Goal: Task Accomplishment & Management: Manage account settings

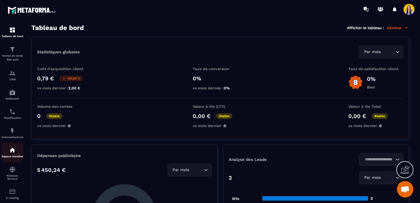
scroll to position [22, 0]
click at [14, 79] on p "CRM" at bounding box center [12, 79] width 22 height 3
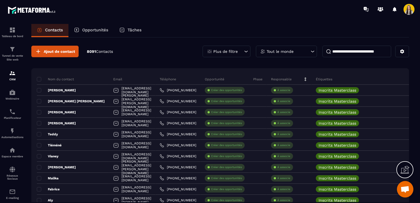
click at [224, 50] on p "Plus de filtre" at bounding box center [225, 52] width 24 height 4
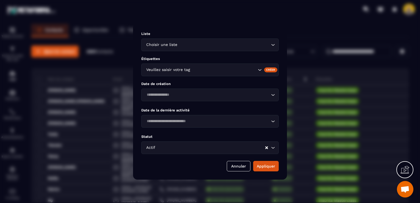
click at [163, 71] on div "Veuillez saisir votre tag" at bounding box center [200, 70] width 113 height 6
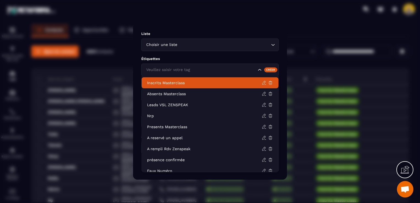
click at [166, 83] on p "Inscrits Masterclass" at bounding box center [204, 83] width 115 height 6
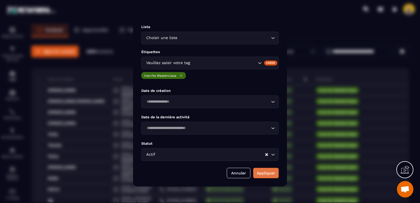
click at [264, 173] on button "Appliquer" at bounding box center [266, 173] width 26 height 10
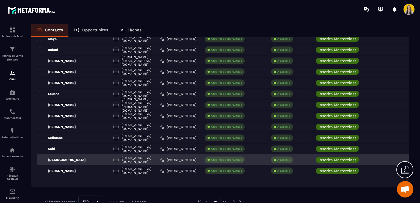
scroll to position [1006, 0]
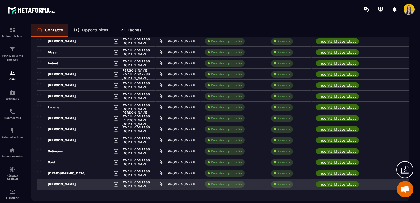
drag, startPoint x: 251, startPoint y: 162, endPoint x: 217, endPoint y: 180, distance: 37.9
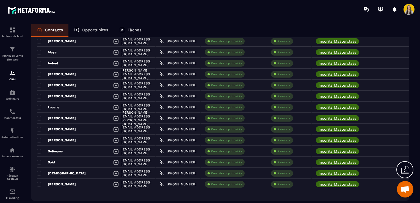
drag, startPoint x: 200, startPoint y: 197, endPoint x: 201, endPoint y: 191, distance: 6.2
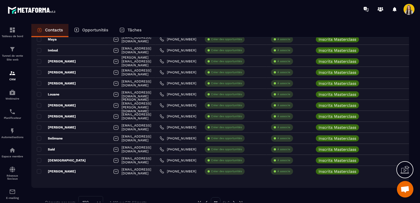
scroll to position [1034, 0]
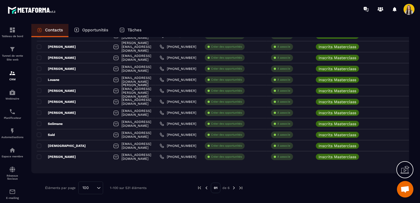
click at [234, 188] on img at bounding box center [234, 187] width 5 height 5
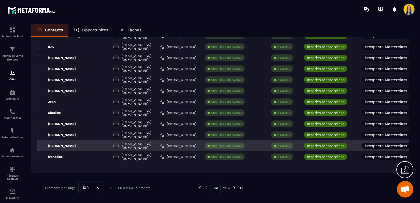
scroll to position [0, 63]
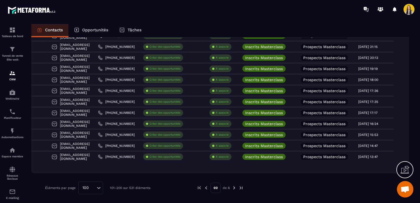
click at [233, 188] on img at bounding box center [234, 187] width 5 height 5
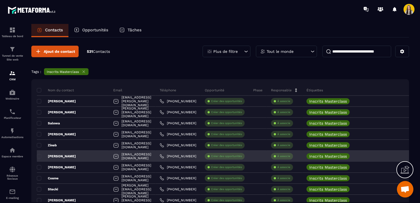
click at [253, 160] on div at bounding box center [258, 156] width 18 height 11
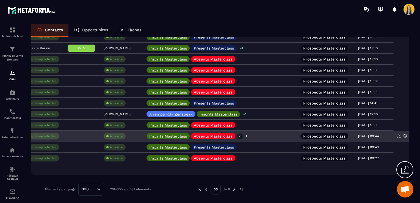
scroll to position [1034, 0]
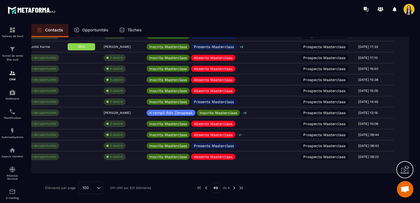
click at [234, 187] on img at bounding box center [234, 187] width 5 height 5
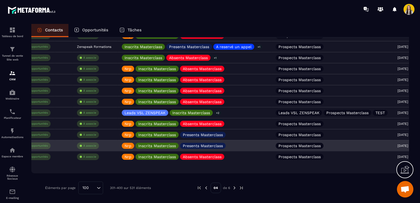
scroll to position [0, 204]
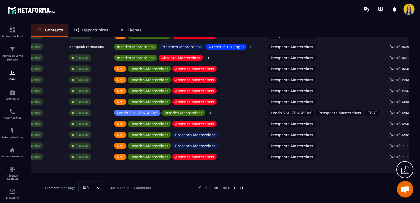
drag, startPoint x: 221, startPoint y: 188, endPoint x: 178, endPoint y: 193, distance: 43.5
click at [234, 188] on img at bounding box center [234, 187] width 5 height 5
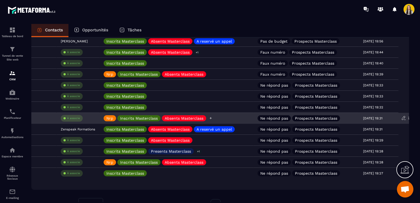
scroll to position [1034, 0]
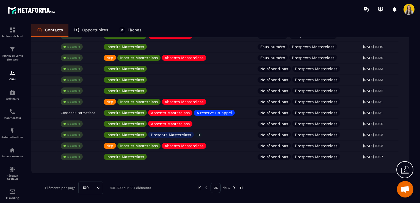
click at [235, 188] on img at bounding box center [234, 187] width 5 height 5
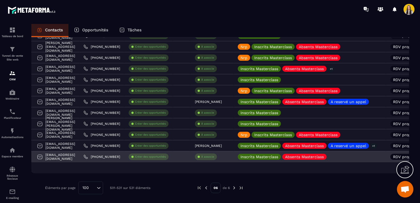
scroll to position [0, 0]
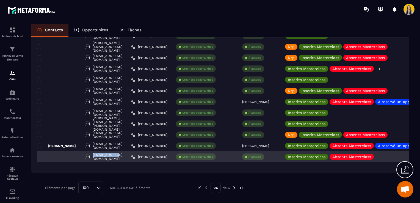
drag, startPoint x: 125, startPoint y: 156, endPoint x: 102, endPoint y: 158, distance: 23.8
click at [102, 158] on div "[EMAIL_ADDRESS][DOMAIN_NAME]" at bounding box center [103, 156] width 46 height 11
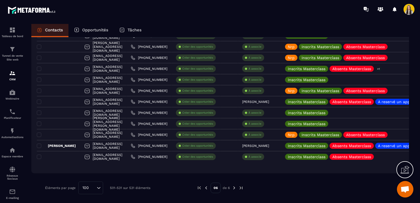
drag, startPoint x: 102, startPoint y: 158, endPoint x: 67, endPoint y: 168, distance: 35.7
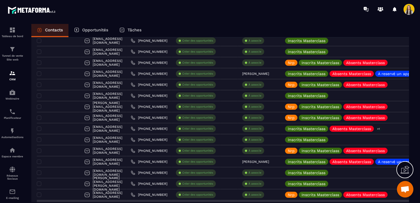
scroll to position [274, 0]
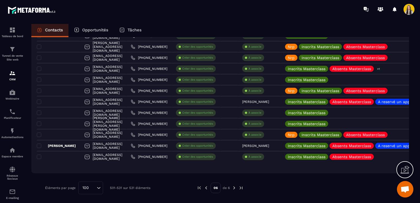
click at [206, 188] on img at bounding box center [206, 187] width 5 height 5
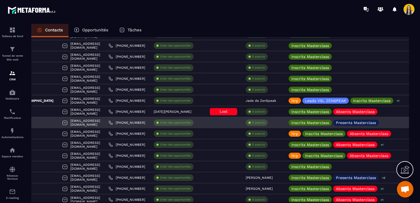
scroll to position [0, 0]
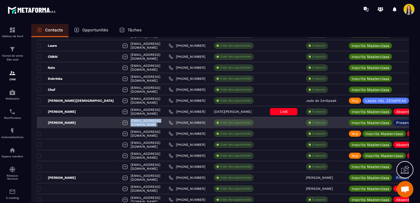
drag, startPoint x: 152, startPoint y: 121, endPoint x: 97, endPoint y: 124, distance: 54.5
click at [118, 124] on div "[EMAIL_ADDRESS][DOMAIN_NAME]" at bounding box center [141, 122] width 46 height 11
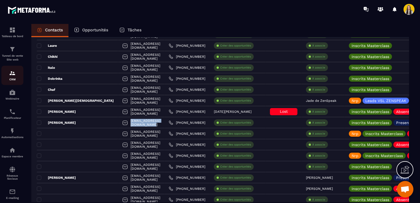
click at [11, 77] on div "CRM" at bounding box center [12, 75] width 22 height 11
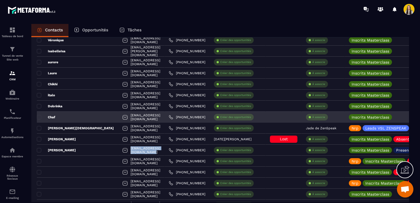
scroll to position [870, 0]
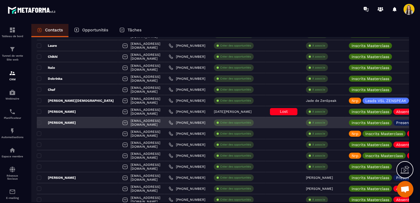
click at [64, 123] on p "[PERSON_NAME]" at bounding box center [56, 122] width 39 height 4
